Goal: Transaction & Acquisition: Book appointment/travel/reservation

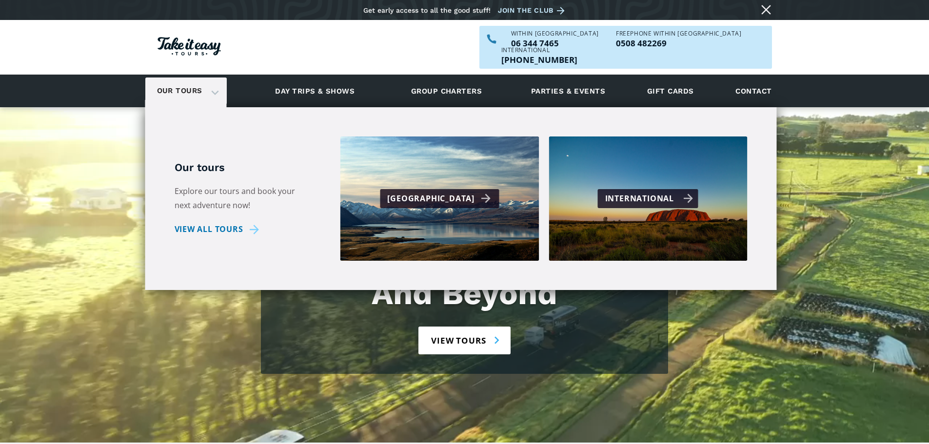
click at [663, 192] on div "International" at bounding box center [649, 199] width 88 height 14
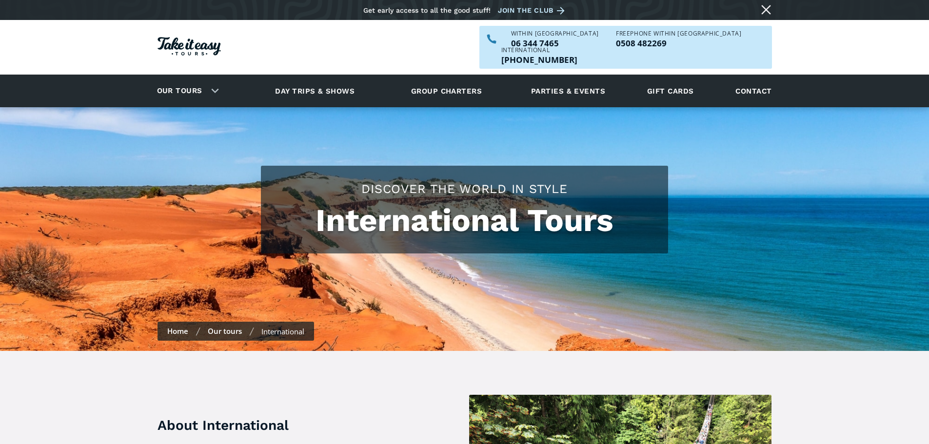
checkbox input "true"
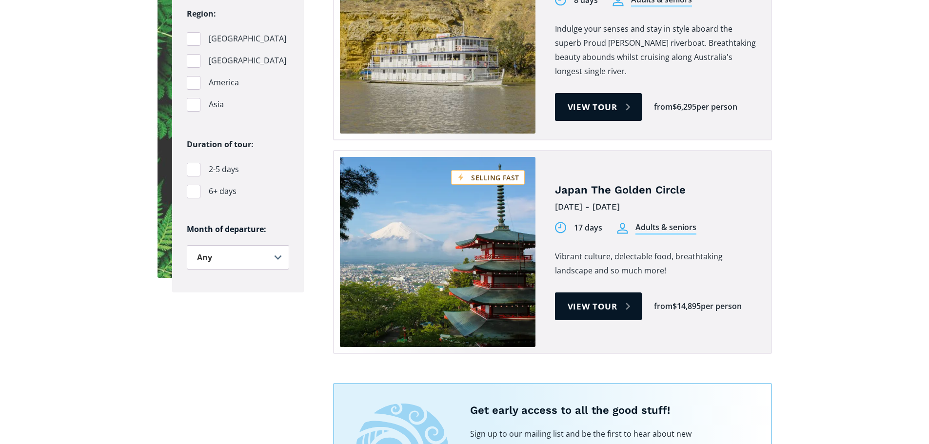
scroll to position [734, 0]
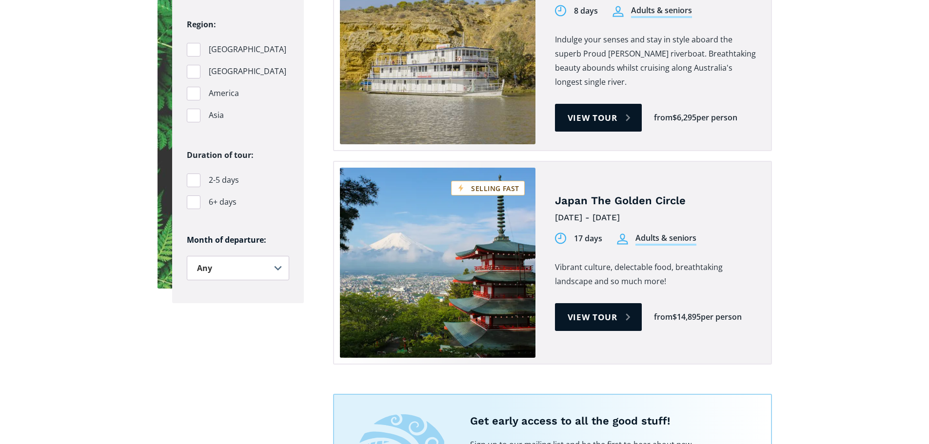
click at [502, 200] on link "Tours on sale" at bounding box center [438, 263] width 196 height 190
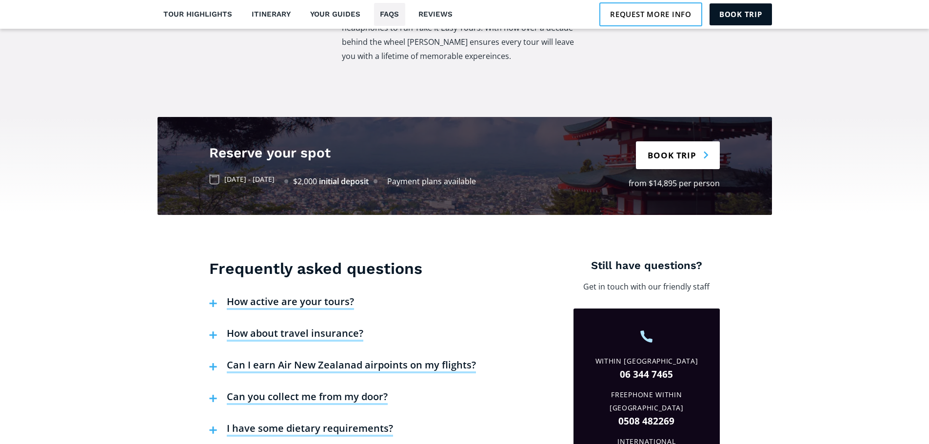
scroll to position [2259, 0]
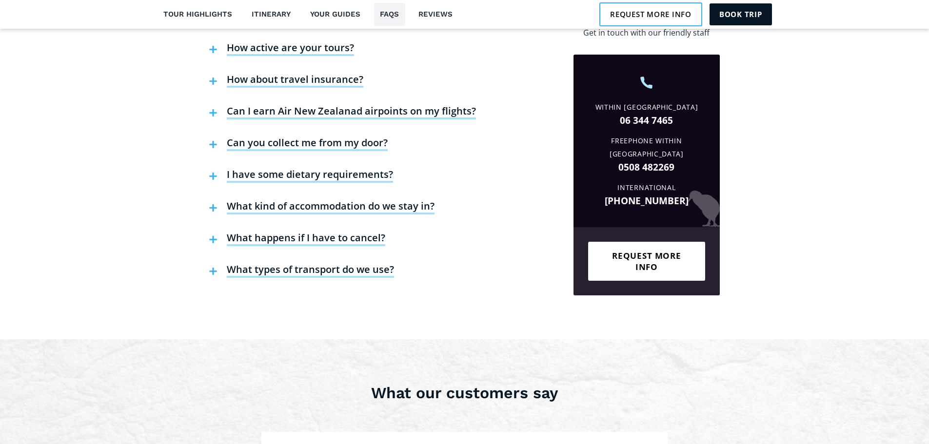
click at [209, 263] on div at bounding box center [213, 270] width 18 height 14
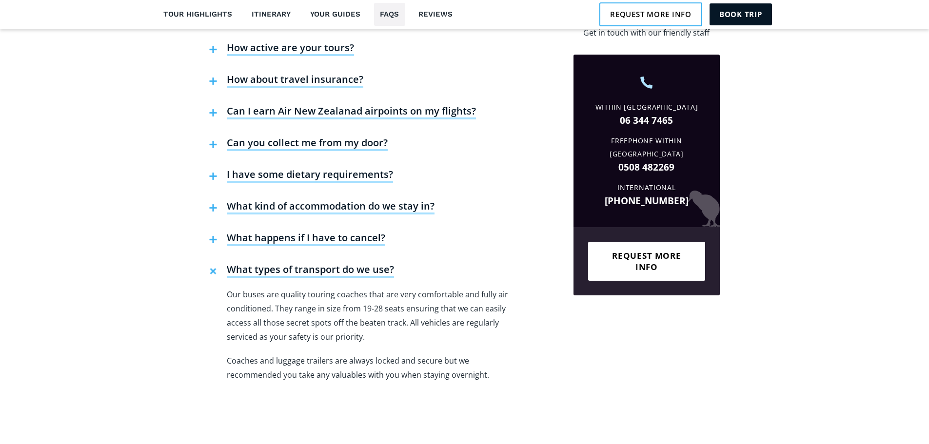
click at [212, 266] on img at bounding box center [213, 271] width 11 height 11
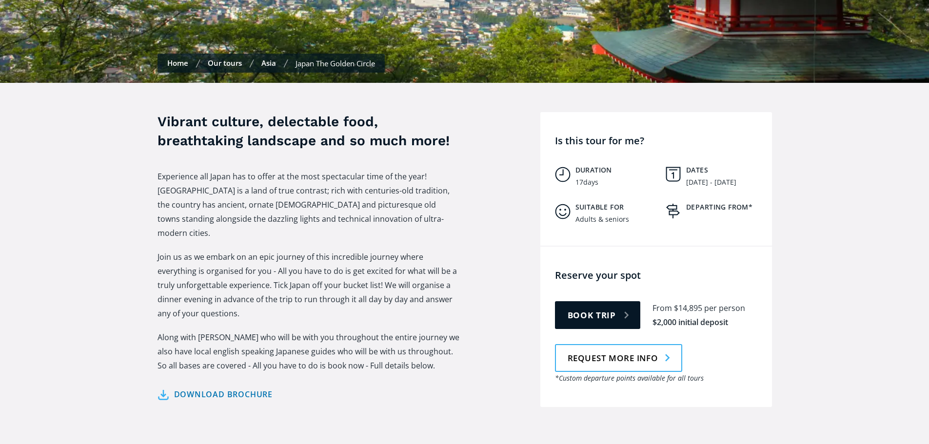
scroll to position [292, 0]
